Goal: Task Accomplishment & Management: Use online tool/utility

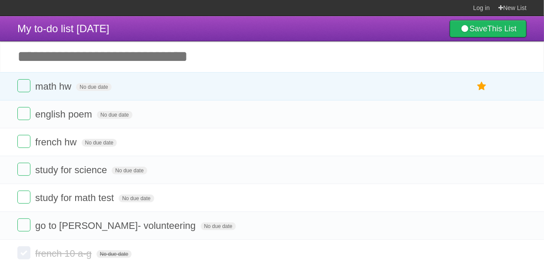
click at [315, 59] on input "Add another task" at bounding box center [272, 56] width 544 height 30
click at [20, 115] on label at bounding box center [23, 113] width 13 height 13
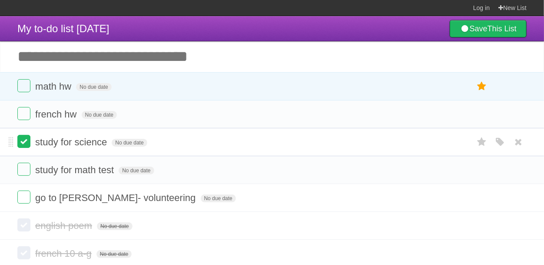
click at [29, 137] on label at bounding box center [23, 141] width 13 height 13
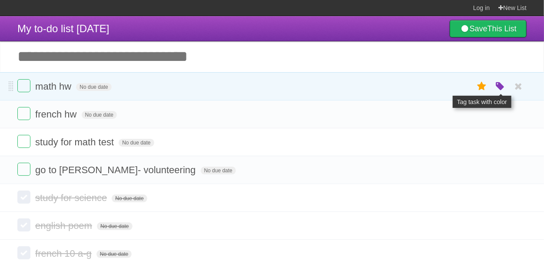
click at [496, 85] on icon "button" at bounding box center [500, 86] width 12 height 11
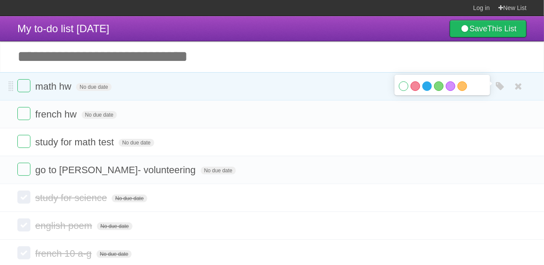
click at [427, 84] on label "Blue" at bounding box center [427, 86] width 10 height 10
click at [359, 58] on input "Add another task" at bounding box center [272, 56] width 544 height 30
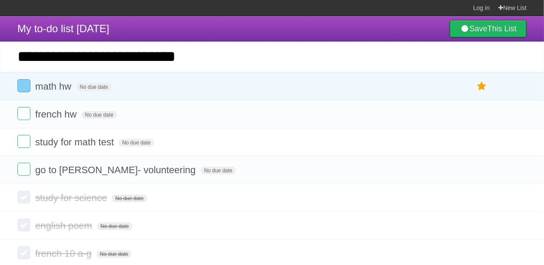
type input "**********"
click input "*********" at bounding box center [0, 0] width 0 height 0
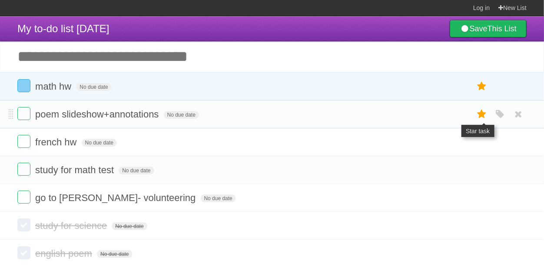
click at [477, 114] on icon at bounding box center [482, 114] width 12 height 14
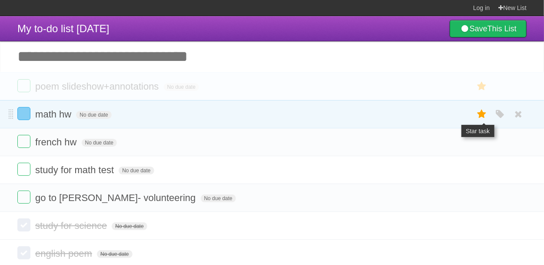
click at [479, 118] on icon at bounding box center [482, 114] width 12 height 14
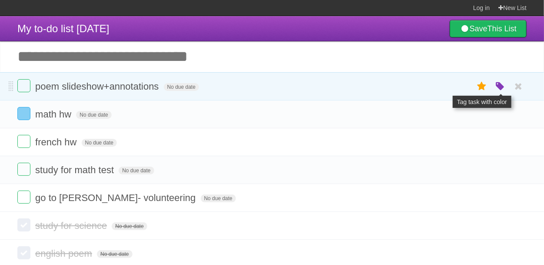
click at [495, 83] on icon "button" at bounding box center [500, 86] width 12 height 11
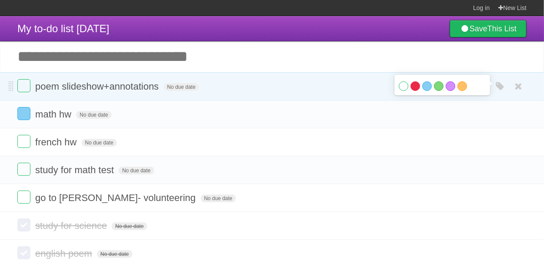
click at [416, 85] on label "Red" at bounding box center [416, 86] width 10 height 10
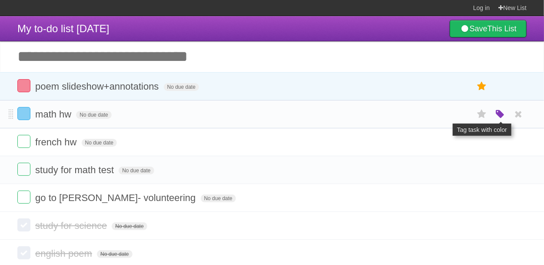
click at [502, 111] on icon "button" at bounding box center [500, 114] width 12 height 11
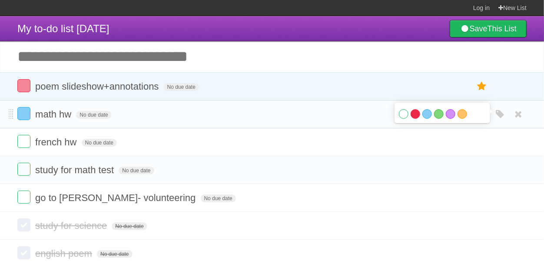
click at [412, 113] on label "Red" at bounding box center [416, 114] width 10 height 10
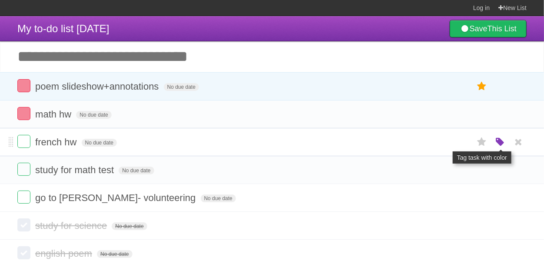
click at [496, 141] on icon "button" at bounding box center [500, 141] width 12 height 11
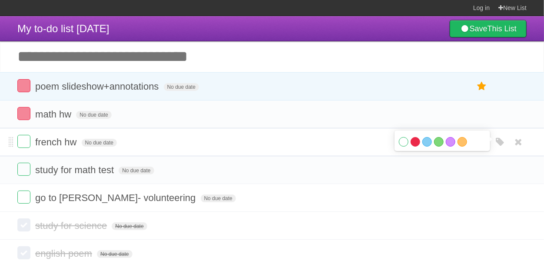
click at [416, 138] on label "Red" at bounding box center [416, 142] width 10 height 10
